Goal: Task Accomplishment & Management: Complete application form

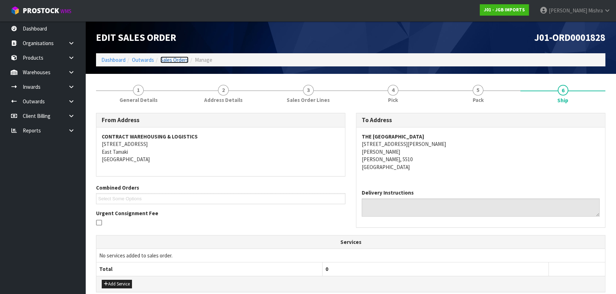
click at [178, 60] on link "Sales Orders" at bounding box center [174, 60] width 28 height 7
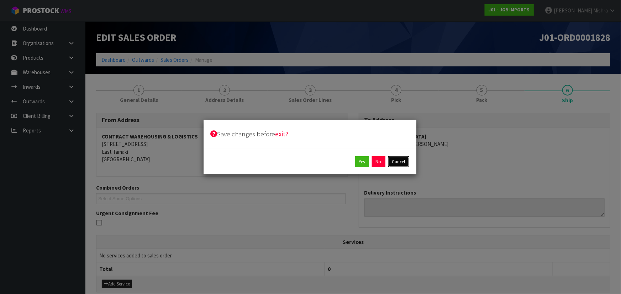
click at [395, 162] on button "Cancel" at bounding box center [398, 161] width 21 height 11
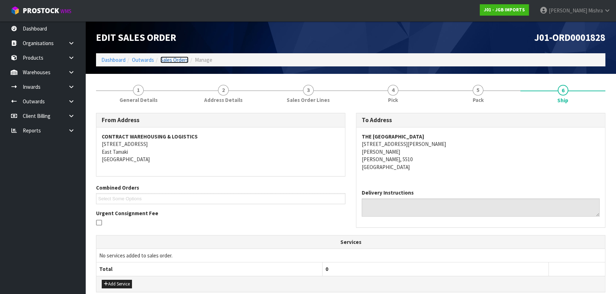
click at [181, 58] on link "Sales Orders" at bounding box center [174, 60] width 28 height 7
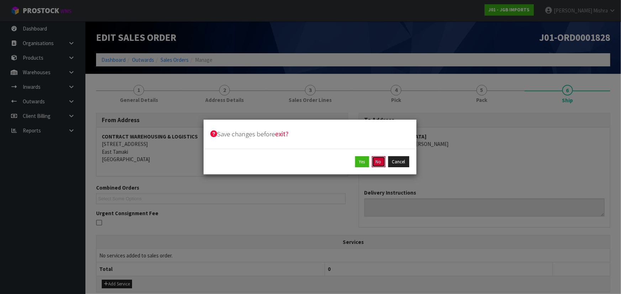
click at [376, 164] on button "No" at bounding box center [379, 161] width 14 height 11
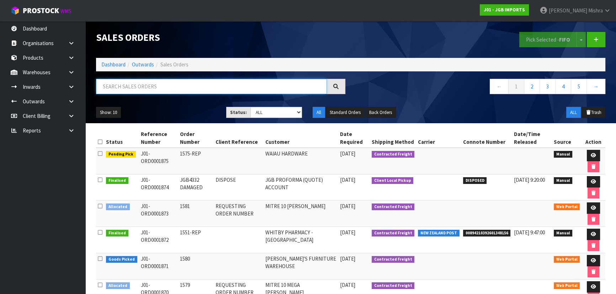
click at [161, 86] on input "text" at bounding box center [211, 86] width 231 height 15
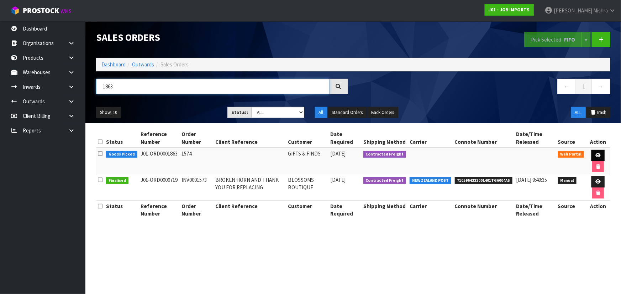
type input "1863"
click at [601, 155] on link at bounding box center [597, 155] width 13 height 11
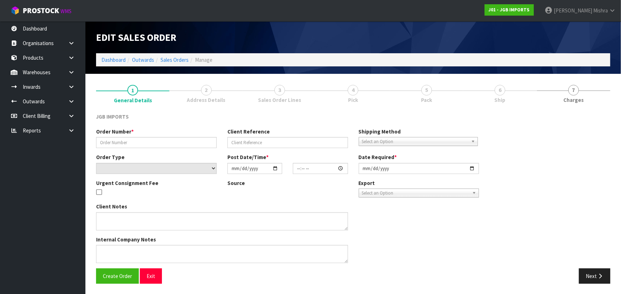
type input "1574"
select select "number:0"
type input "[DATE]"
type input "14:27:00.000"
type input "[DATE]"
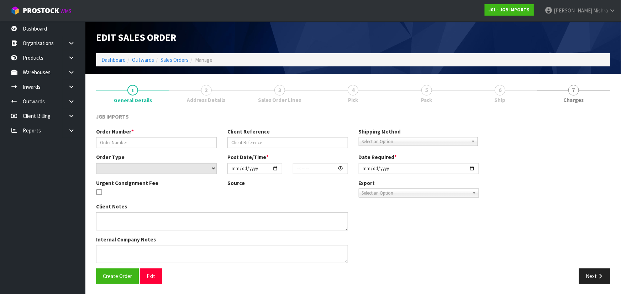
type textarea "FREIGHT FREE….FREIGH WITH 100% DISCOUNT"
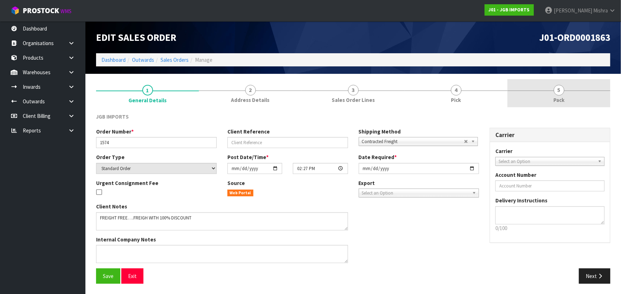
click at [555, 90] on span "5" at bounding box center [558, 90] width 11 height 11
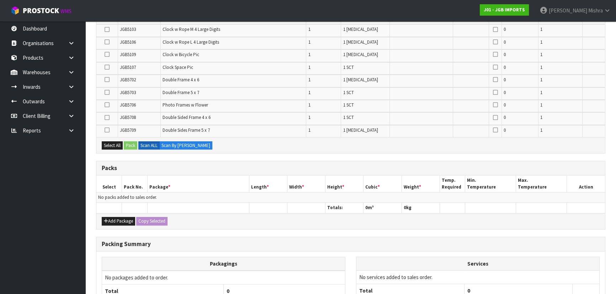
scroll to position [505, 0]
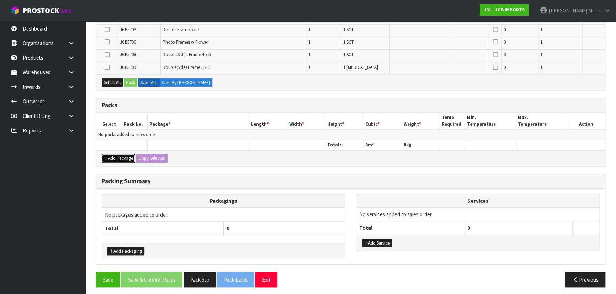
click at [119, 158] on button "Add Package" at bounding box center [118, 158] width 33 height 9
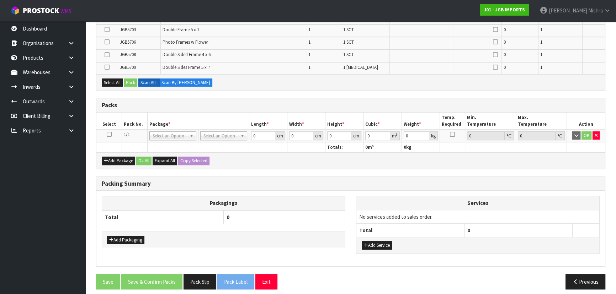
click at [107, 129] on td at bounding box center [109, 135] width 26 height 13
click at [107, 134] on icon at bounding box center [109, 134] width 5 height 0
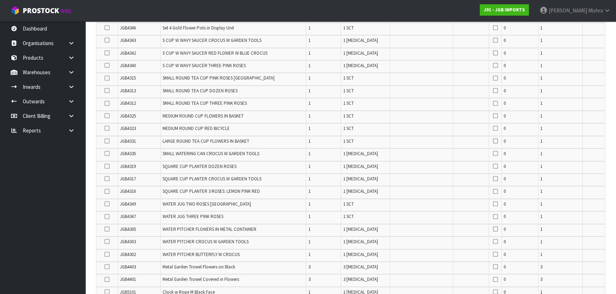
scroll to position [151, 0]
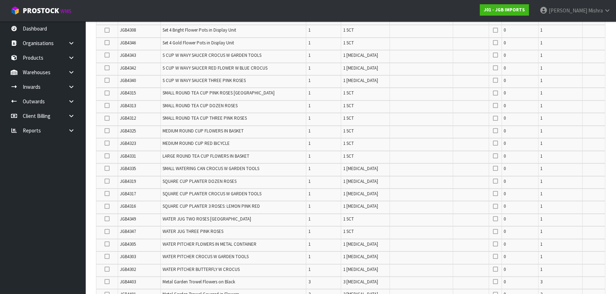
click at [110, 81] on icon at bounding box center [107, 80] width 5 height 0
click at [0, 0] on input "checkbox" at bounding box center [0, 0] width 0 height 0
click at [108, 55] on icon at bounding box center [107, 55] width 5 height 0
click at [0, 0] on input "checkbox" at bounding box center [0, 0] width 0 height 0
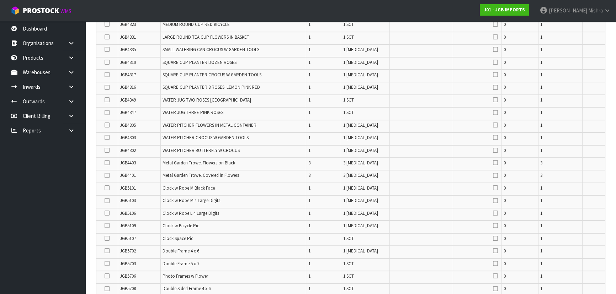
scroll to position [281, 0]
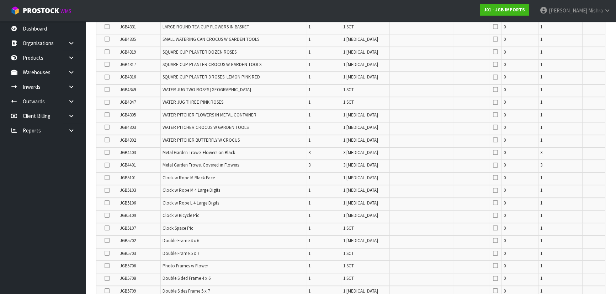
click at [104, 237] on td at bounding box center [107, 242] width 22 height 12
click at [105, 238] on label at bounding box center [107, 241] width 5 height 6
click at [0, 0] on input "checkbox" at bounding box center [0, 0] width 0 height 0
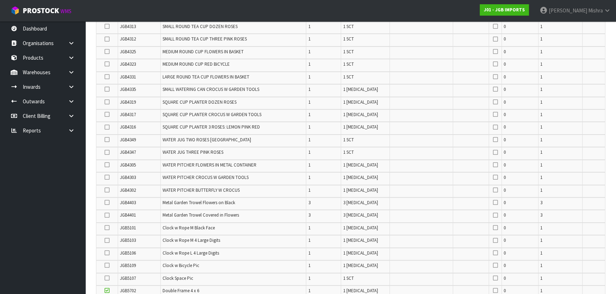
scroll to position [249, 0]
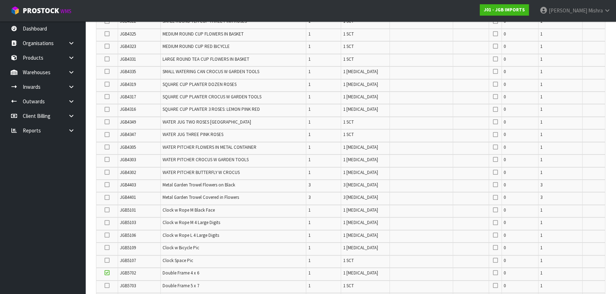
click at [105, 198] on icon at bounding box center [107, 198] width 5 height 0
click at [0, 0] on input "checkbox" at bounding box center [0, 0] width 0 height 0
click at [109, 185] on icon at bounding box center [107, 185] width 5 height 0
click at [0, 0] on input "checkbox" at bounding box center [0, 0] width 0 height 0
click at [106, 34] on icon at bounding box center [107, 34] width 5 height 0
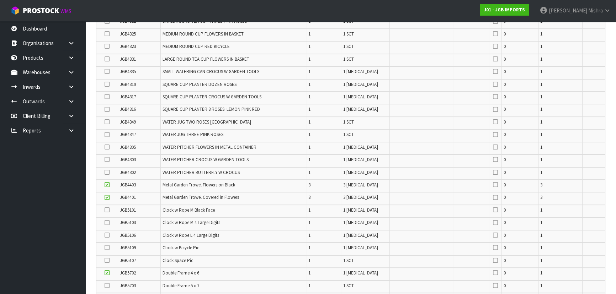
click at [0, 0] on input "checkbox" at bounding box center [0, 0] width 0 height 0
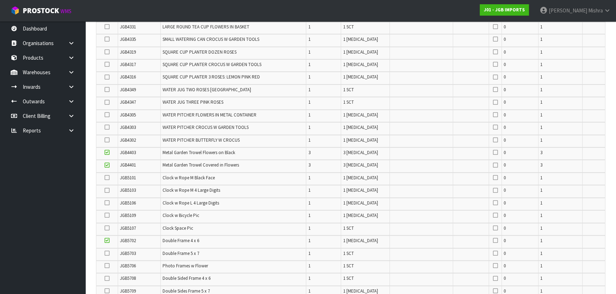
scroll to position [281, 0]
click at [106, 279] on icon at bounding box center [107, 279] width 5 height 0
click at [0, 0] on input "checkbox" at bounding box center [0, 0] width 0 height 0
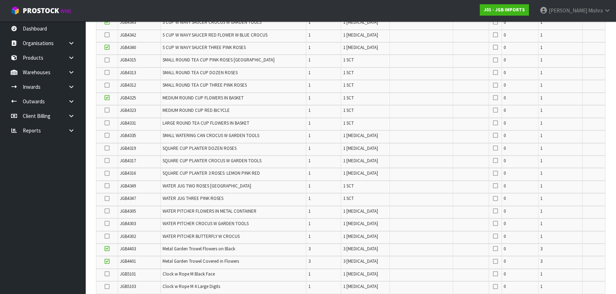
scroll to position [184, 0]
click at [108, 86] on icon at bounding box center [107, 86] width 5 height 0
click at [0, 0] on input "checkbox" at bounding box center [0, 0] width 0 height 0
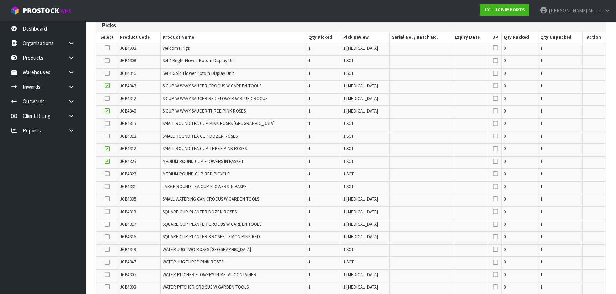
scroll to position [119, 0]
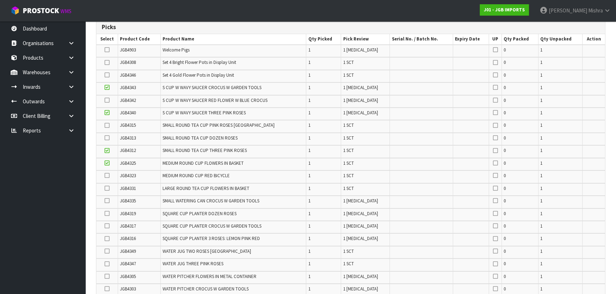
click at [107, 75] on icon at bounding box center [107, 75] width 5 height 0
click at [0, 0] on input "checkbox" at bounding box center [0, 0] width 0 height 0
click at [104, 99] on td at bounding box center [107, 101] width 22 height 12
click at [105, 99] on label at bounding box center [107, 100] width 5 height 6
click at [0, 0] on input "checkbox" at bounding box center [0, 0] width 0 height 0
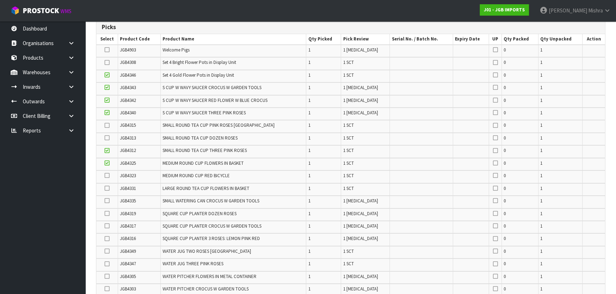
click at [107, 227] on icon at bounding box center [107, 226] width 5 height 0
click at [0, 0] on input "checkbox" at bounding box center [0, 0] width 0 height 0
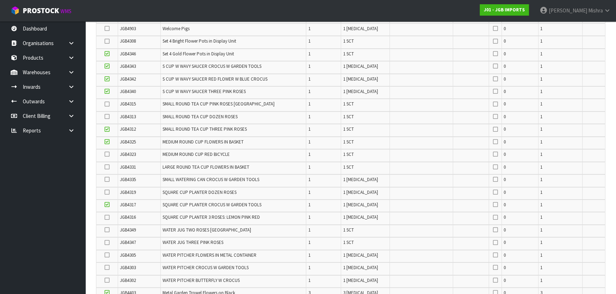
scroll to position [151, 0]
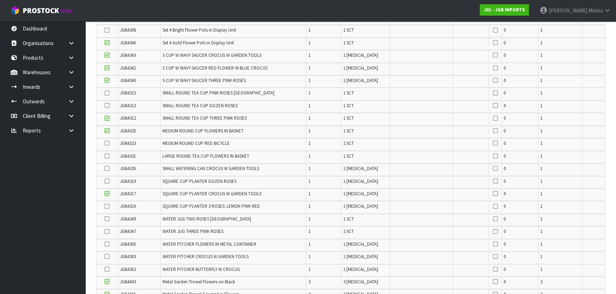
click at [107, 169] on icon at bounding box center [107, 169] width 5 height 0
click at [0, 0] on input "checkbox" at bounding box center [0, 0] width 0 height 0
click at [104, 156] on td at bounding box center [107, 157] width 22 height 12
click at [106, 156] on icon at bounding box center [107, 156] width 5 height 0
click at [0, 0] on input "checkbox" at bounding box center [0, 0] width 0 height 0
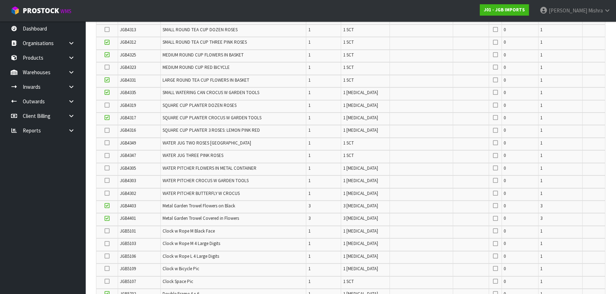
scroll to position [249, 0]
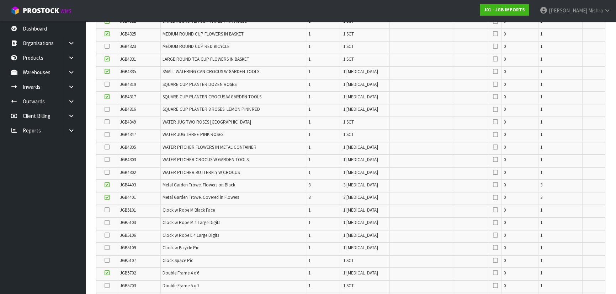
click at [106, 286] on icon at bounding box center [107, 286] width 5 height 0
click at [0, 0] on input "checkbox" at bounding box center [0, 0] width 0 height 0
click at [110, 45] on td at bounding box center [107, 47] width 22 height 12
click at [109, 46] on icon at bounding box center [107, 46] width 5 height 0
click at [0, 0] on input "checkbox" at bounding box center [0, 0] width 0 height 0
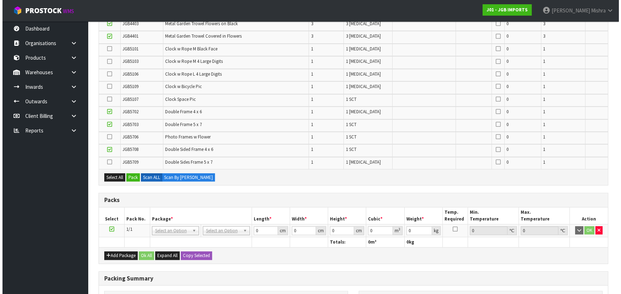
scroll to position [507, 0]
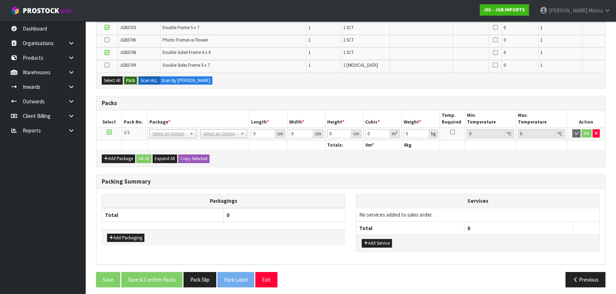
click at [129, 79] on button "Pack" at bounding box center [131, 80] width 14 height 9
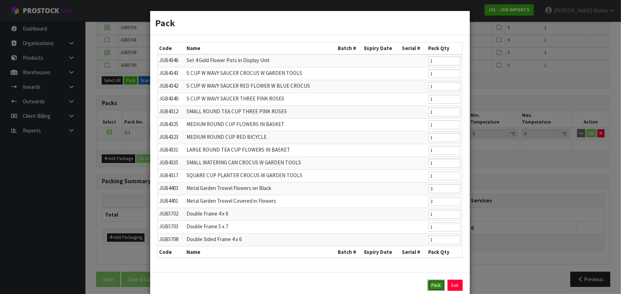
click at [433, 289] on button "Pack" at bounding box center [435, 285] width 17 height 11
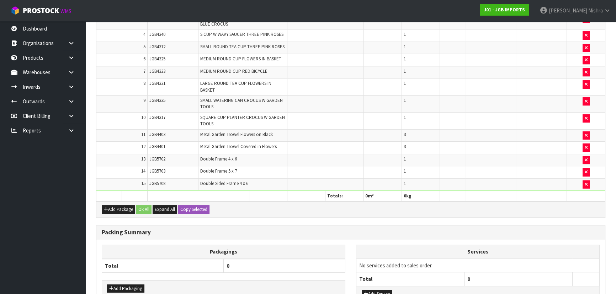
scroll to position [537, 0]
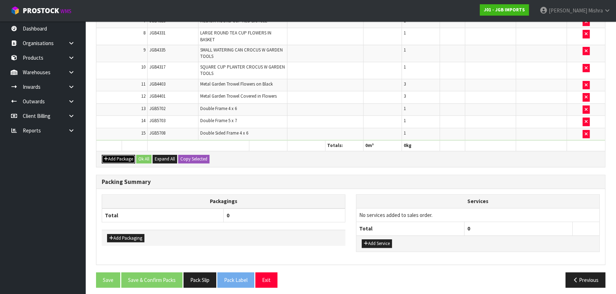
click at [118, 157] on button "Add Package" at bounding box center [118, 159] width 33 height 9
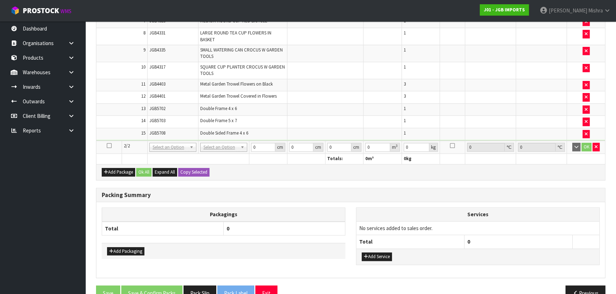
click at [110, 146] on icon at bounding box center [109, 146] width 5 height 0
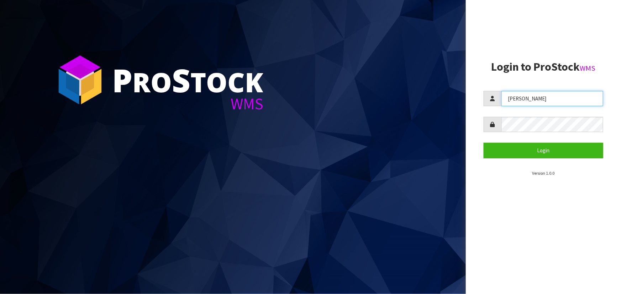
drag, startPoint x: 537, startPoint y: 97, endPoint x: 449, endPoint y: 96, distance: 87.5
click at [447, 97] on div "P ro S tock WMS Login to ProStock WMS [GEOGRAPHIC_DATA] Login Version 1.0.0" at bounding box center [310, 147] width 621 height 294
type input "[PERSON_NAME]"
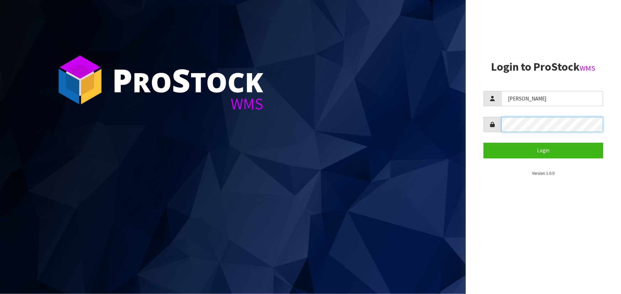
click at [496, 128] on div at bounding box center [542, 124] width 119 height 15
click at [483, 143] on button "Login" at bounding box center [542, 150] width 119 height 15
